Goal: Task Accomplishment & Management: Manage account settings

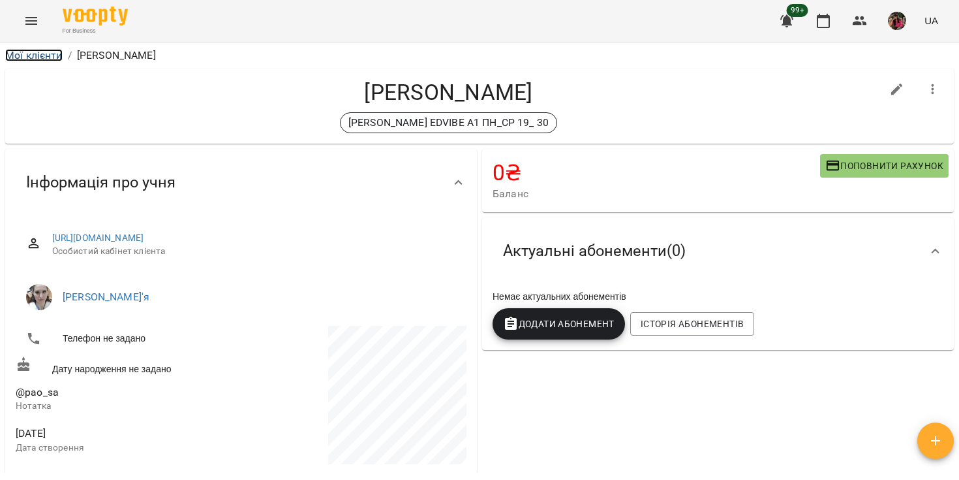
click at [35, 54] on link "Мої клієнти" at bounding box center [33, 55] width 57 height 12
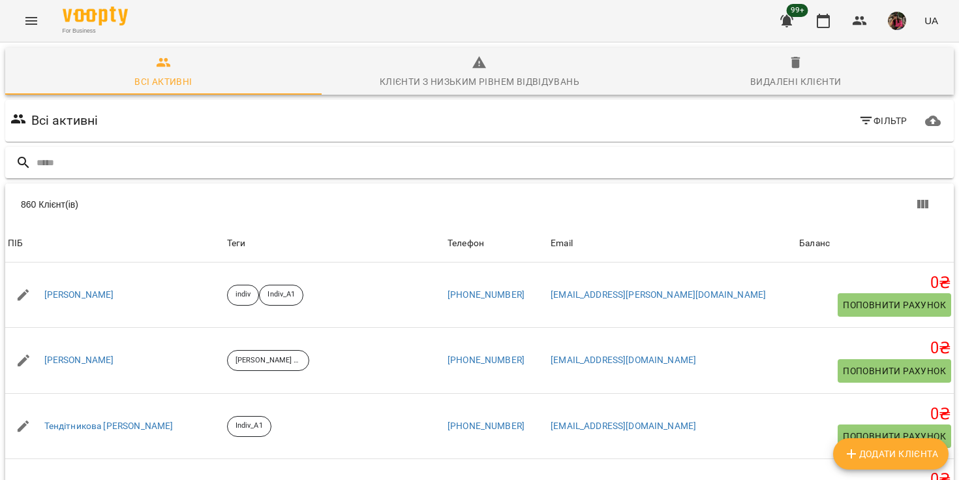
click at [134, 157] on input "text" at bounding box center [493, 163] width 912 height 22
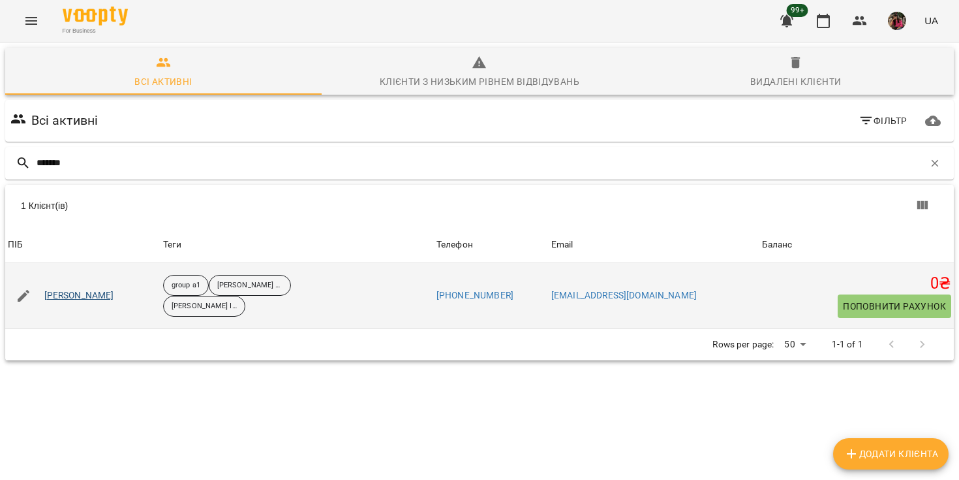
type input "*******"
click at [97, 293] on link "[PERSON_NAME]" at bounding box center [79, 295] width 70 height 13
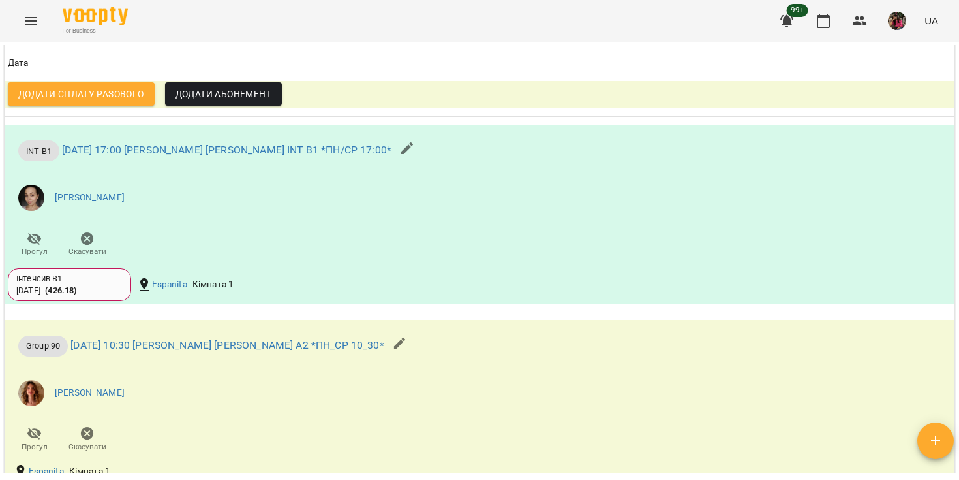
scroll to position [1847, 0]
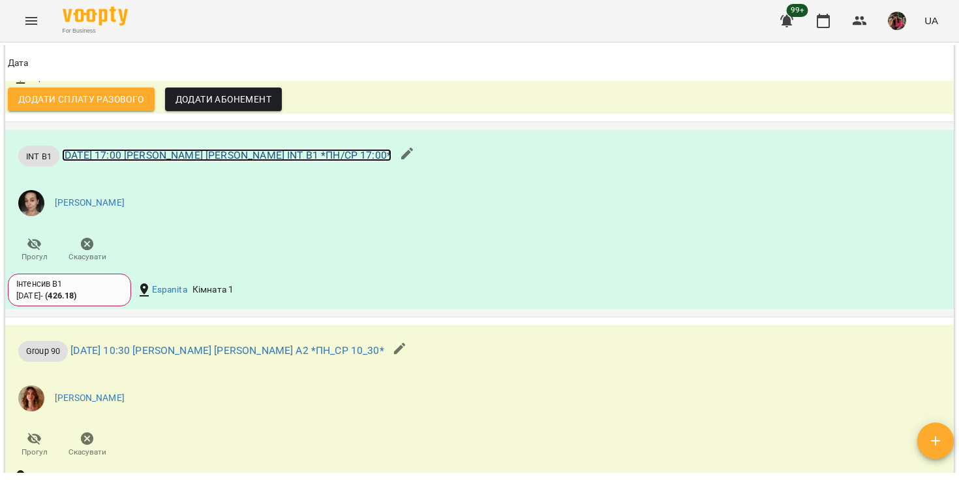
click at [242, 161] on link "[DATE] 17:00 [PERSON_NAME] [PERSON_NAME] INT B1 *ПН/СР 17:00*" at bounding box center [226, 155] width 329 height 12
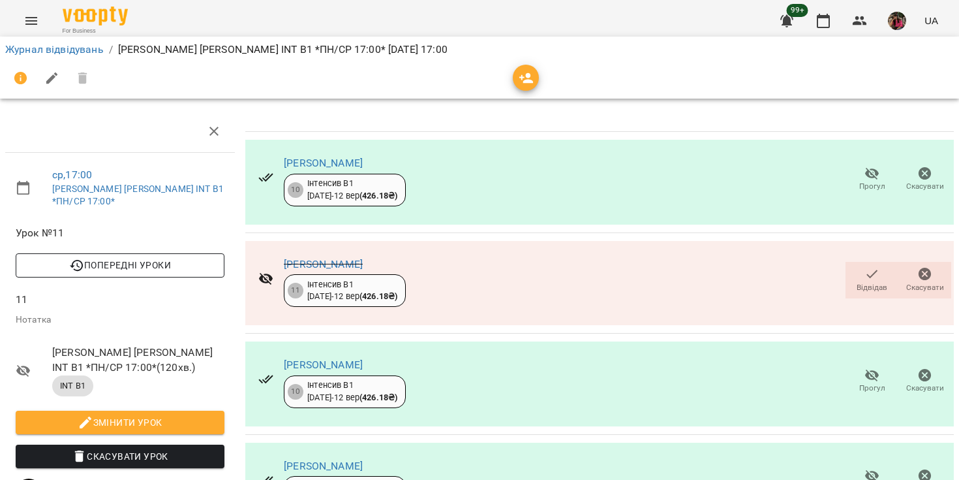
scroll to position [57, 0]
click at [171, 257] on span "Попередні уроки" at bounding box center [120, 265] width 188 height 16
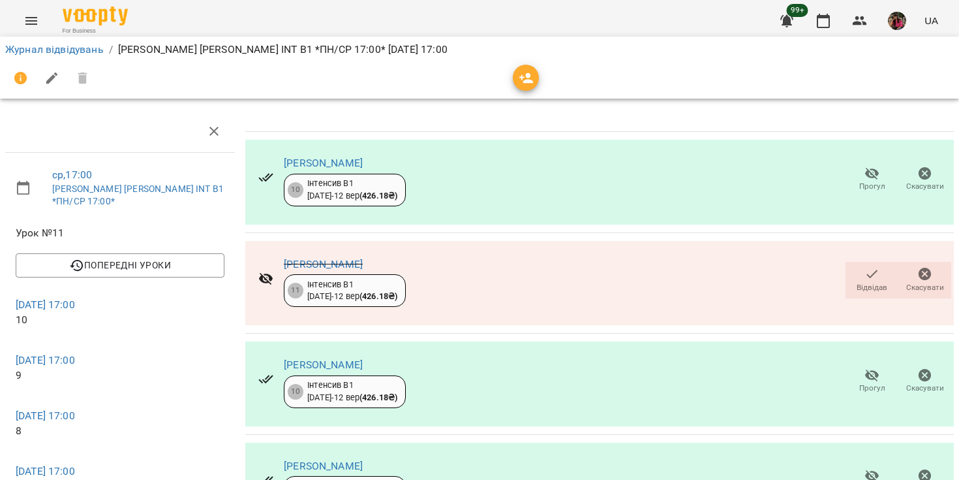
scroll to position [0, 0]
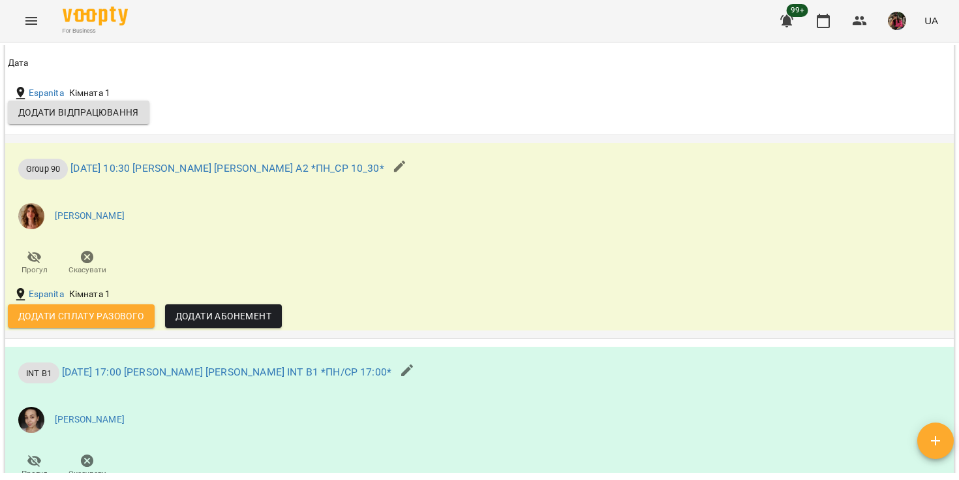
scroll to position [1606, 0]
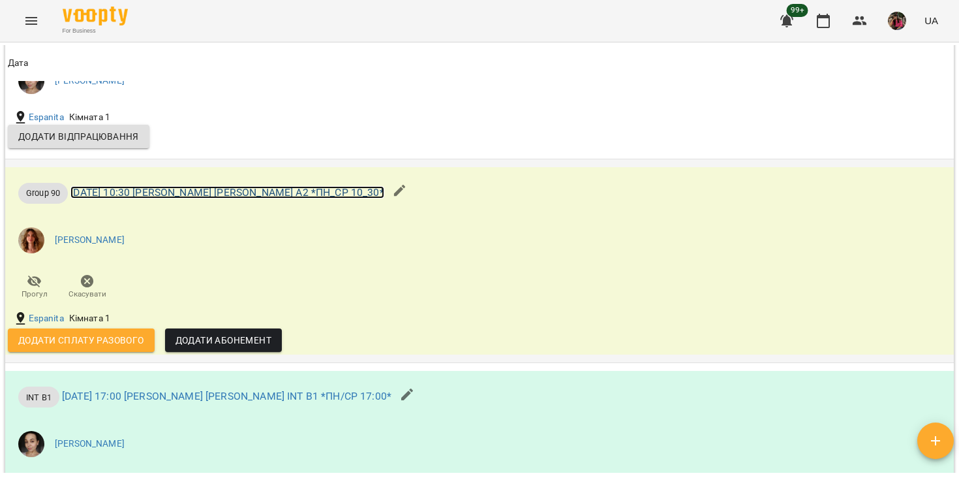
click at [196, 198] on link "[DATE] 10:30 [PERSON_NAME] [PERSON_NAME] А2 *ПН_СР 10_30*" at bounding box center [226, 192] width 313 height 12
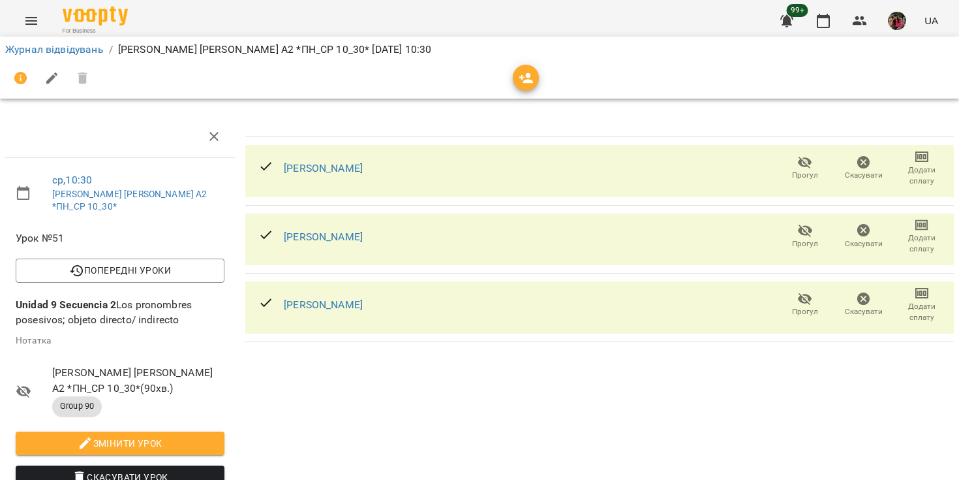
click at [30, 20] on icon "Menu" at bounding box center [31, 21] width 16 height 16
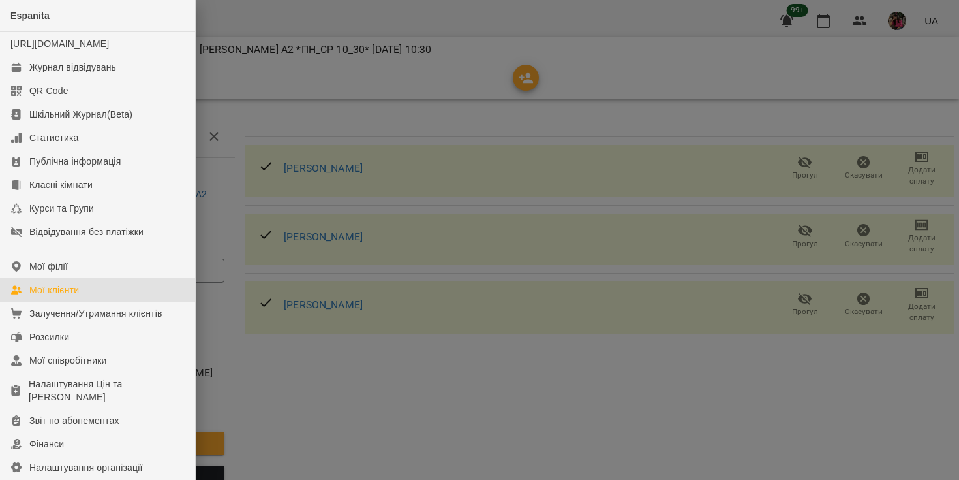
click at [72, 296] on div "Мої клієнти" at bounding box center [54, 289] width 50 height 13
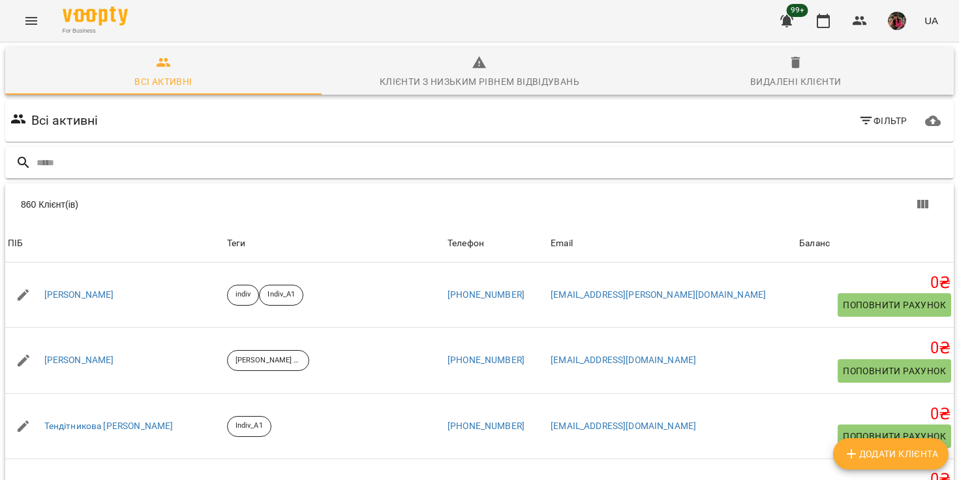
click at [99, 172] on input "text" at bounding box center [493, 163] width 912 height 22
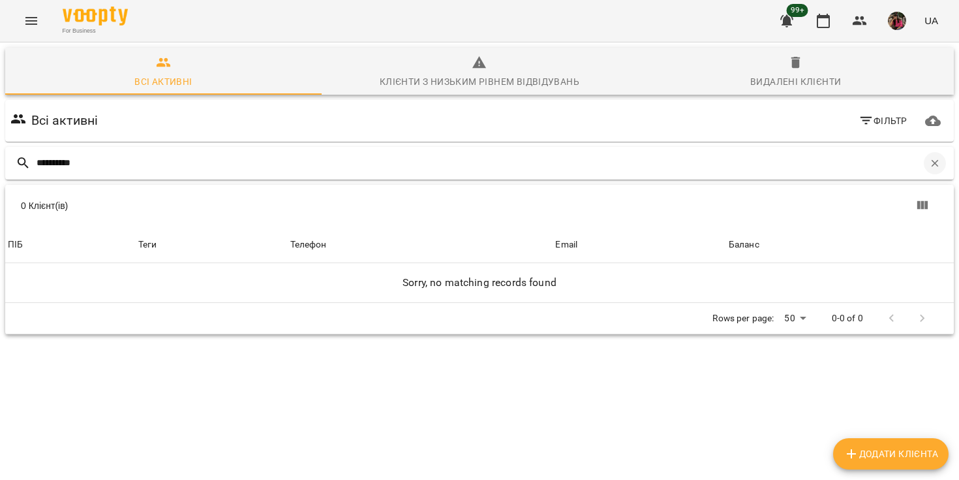
type input "**********"
click at [938, 161] on icon "button" at bounding box center [935, 163] width 12 height 12
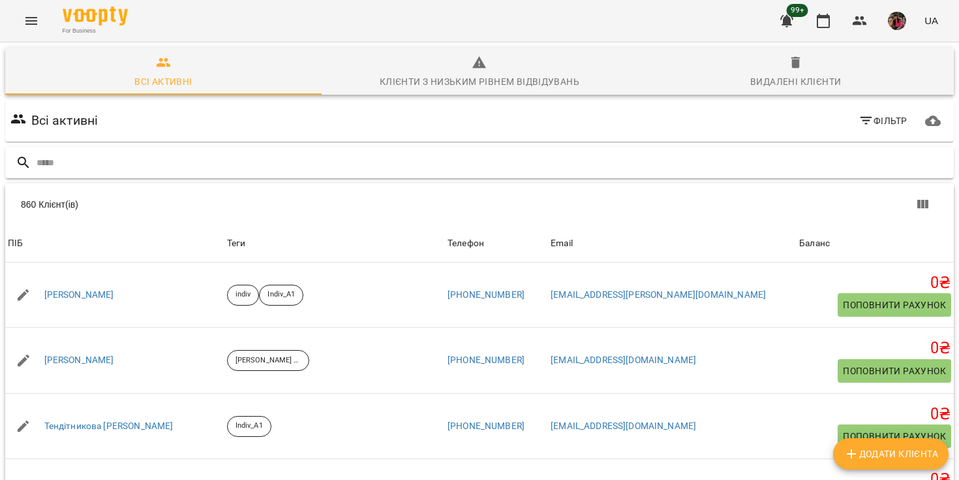
click at [33, 23] on icon "Menu" at bounding box center [31, 21] width 12 height 8
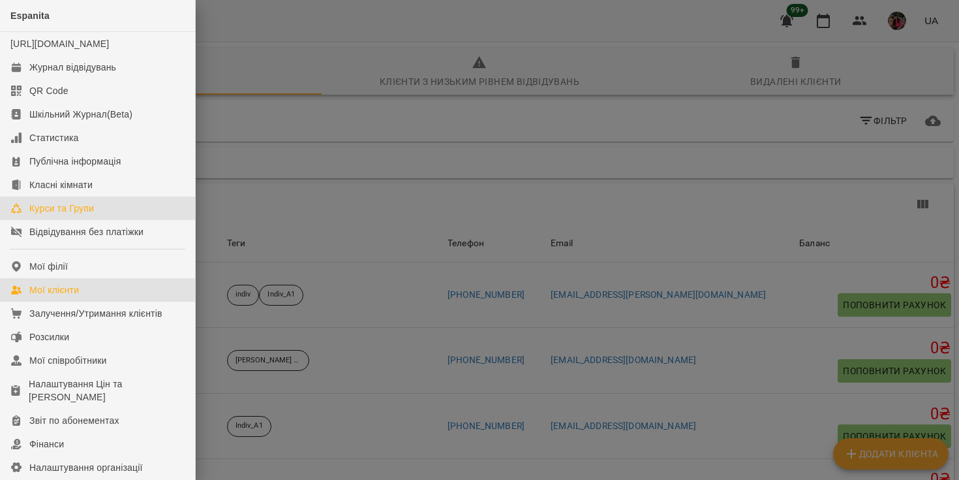
click at [74, 215] on div "Курси та Групи" at bounding box center [61, 208] width 65 height 13
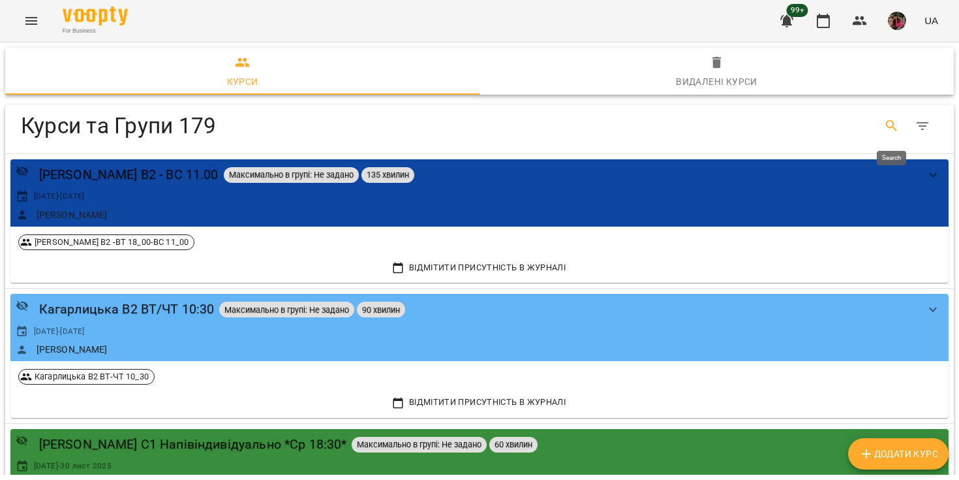
click at [883, 125] on button "Search" at bounding box center [891, 125] width 31 height 31
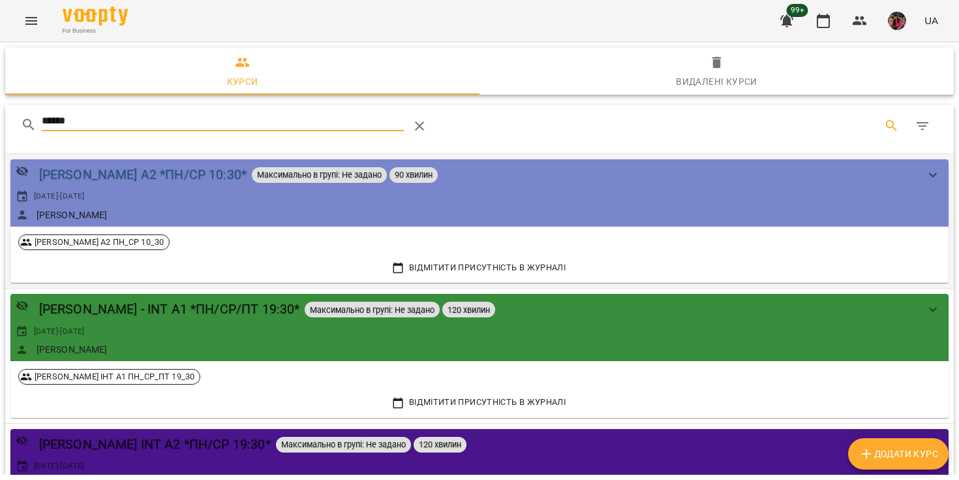
type input "******"
click at [194, 176] on div "[PERSON_NAME] А2 *ПН/СР 10:30*" at bounding box center [142, 174] width 207 height 20
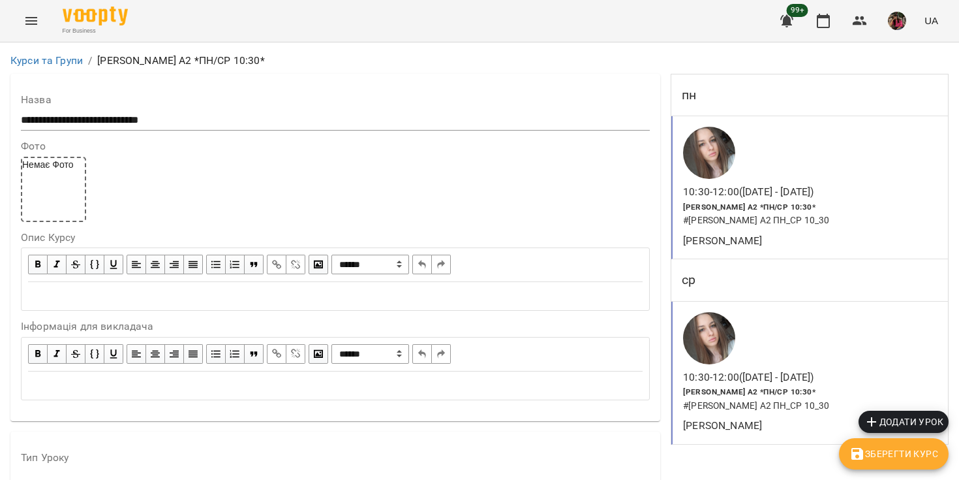
scroll to position [1215, 0]
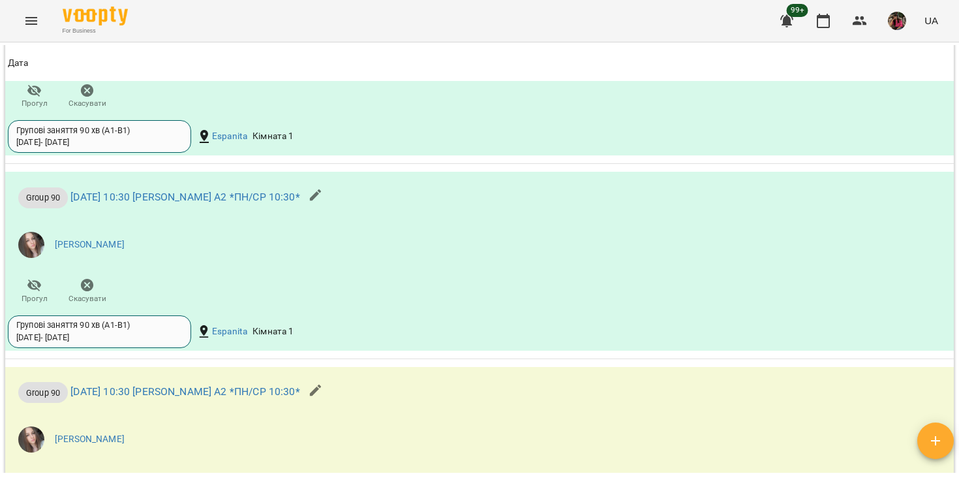
scroll to position [1102, 0]
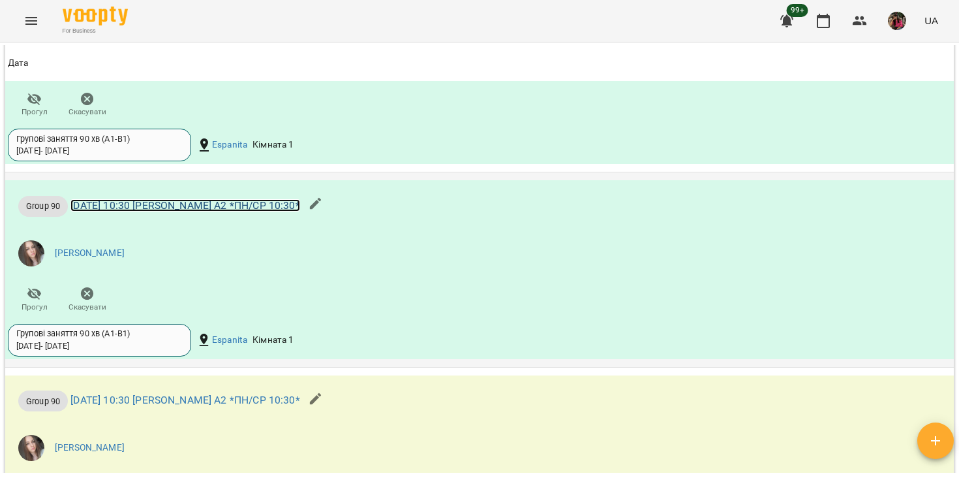
click at [237, 211] on link "[DATE] 10:30 [PERSON_NAME] А2 *ПН/СР 10:30*" at bounding box center [184, 205] width 229 height 12
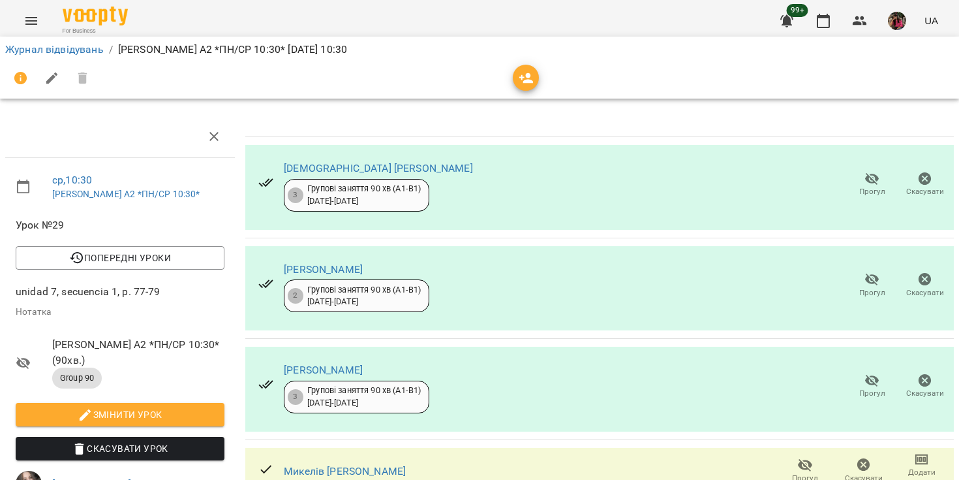
click at [35, 21] on icon "Menu" at bounding box center [31, 21] width 12 height 8
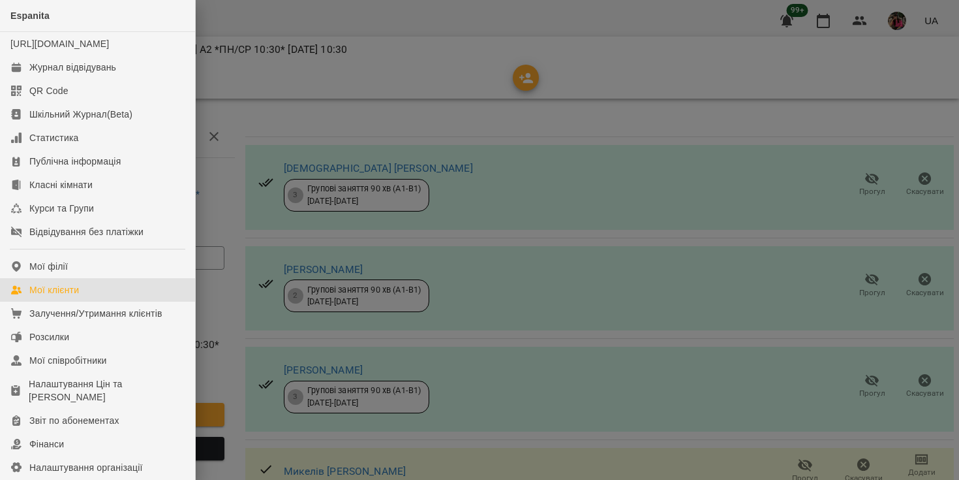
click at [63, 296] on div "Мої клієнти" at bounding box center [54, 289] width 50 height 13
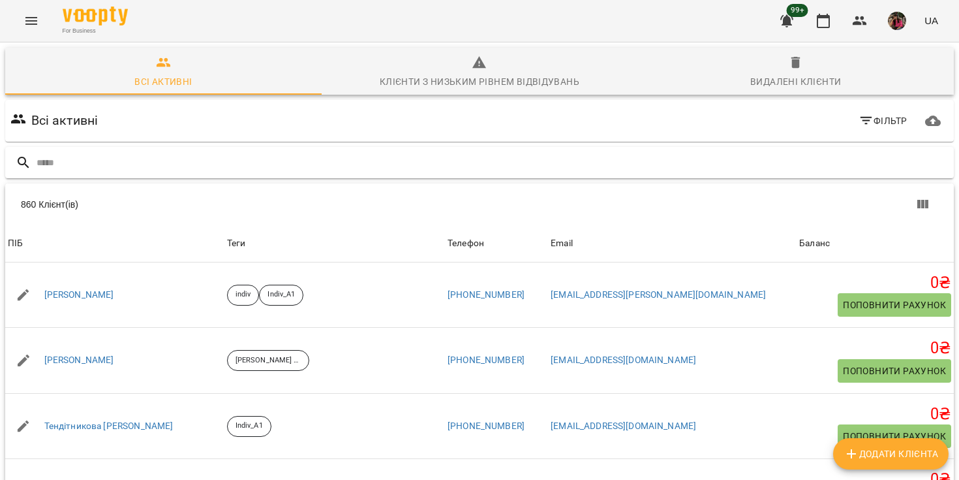
click at [106, 160] on input "text" at bounding box center [493, 163] width 912 height 22
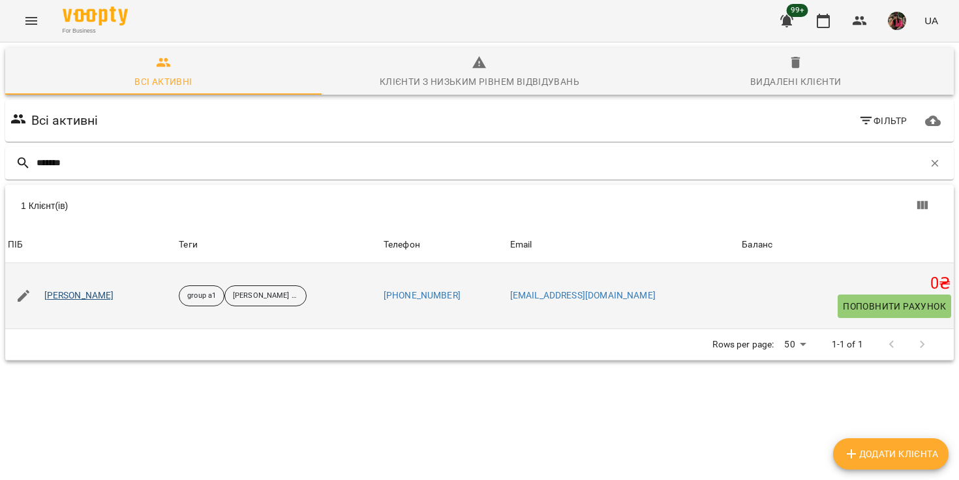
type input "*******"
click at [97, 298] on link "[PERSON_NAME]" at bounding box center [79, 295] width 70 height 13
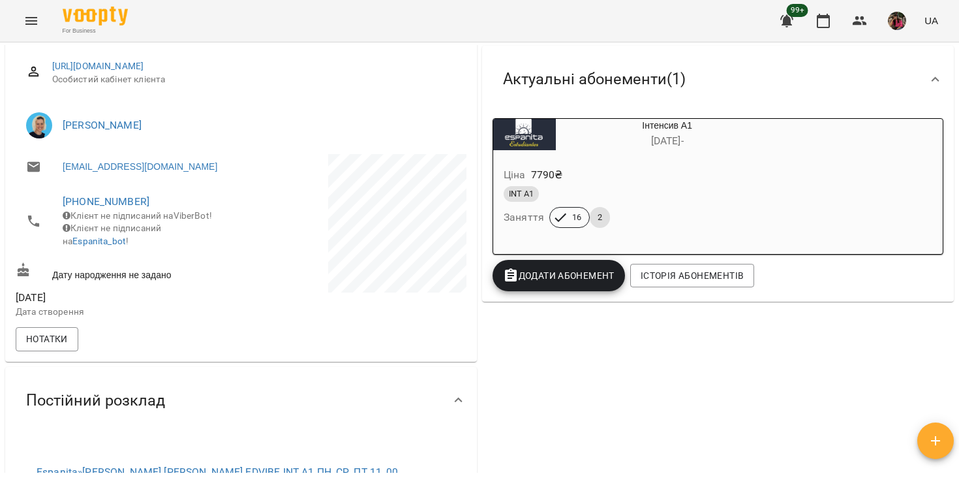
scroll to position [175, 0]
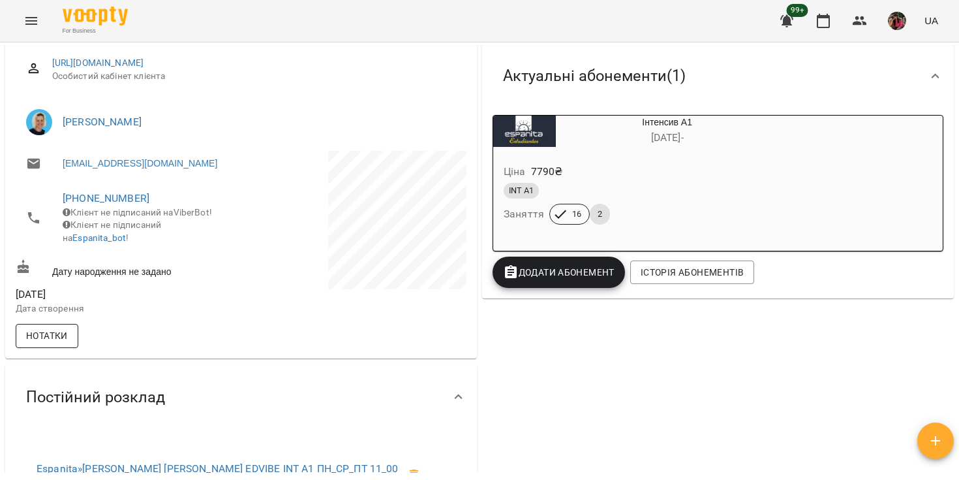
click at [66, 341] on span "Нотатки" at bounding box center [47, 336] width 42 height 16
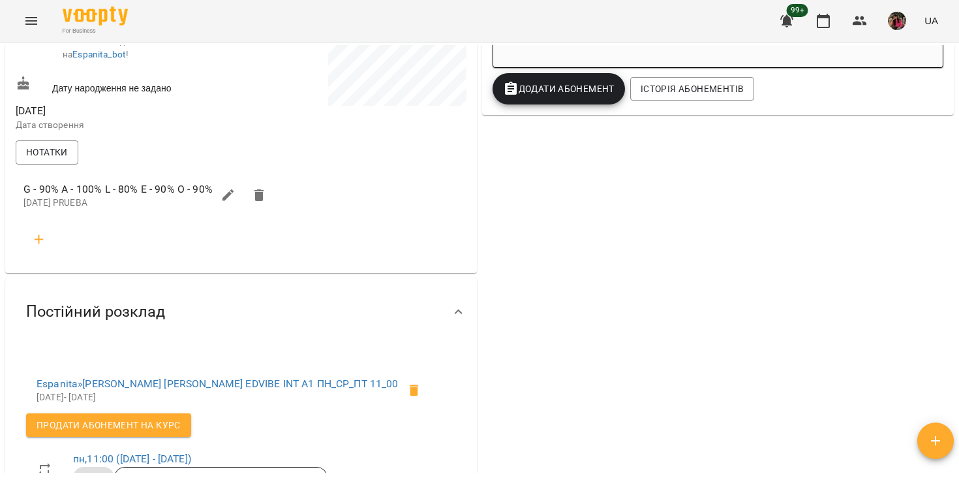
scroll to position [347, 0]
